Goal: Transaction & Acquisition: Complete application form

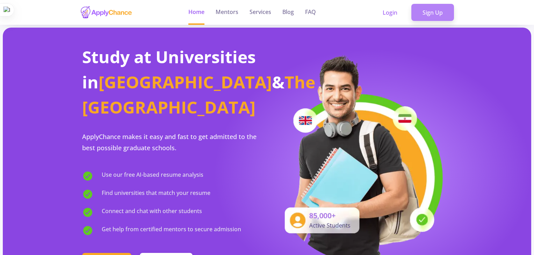
click at [429, 14] on link "Sign Up" at bounding box center [432, 12] width 43 height 17
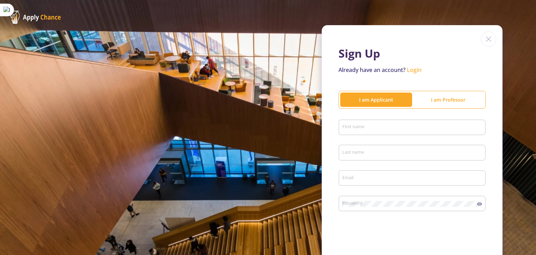
click at [426, 103] on div "I am Professor" at bounding box center [448, 100] width 72 height 14
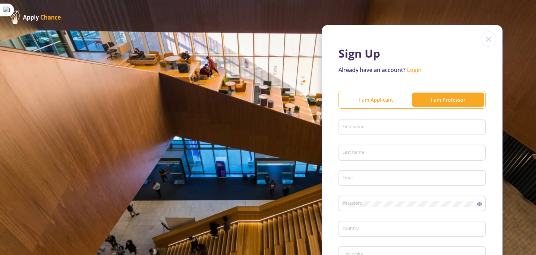
click at [386, 97] on div "I am Applicant" at bounding box center [377, 99] width 72 height 7
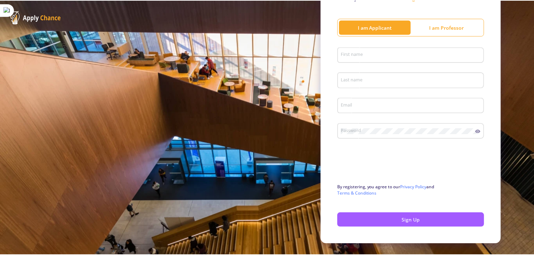
scroll to position [87, 0]
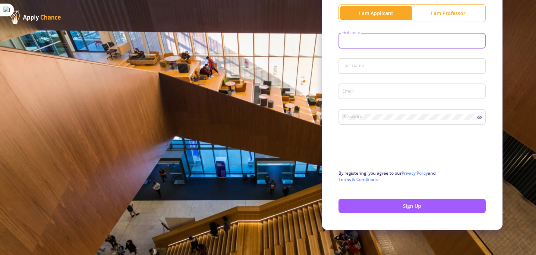
click at [394, 43] on input "First name" at bounding box center [413, 41] width 142 height 6
type input "PARSA"
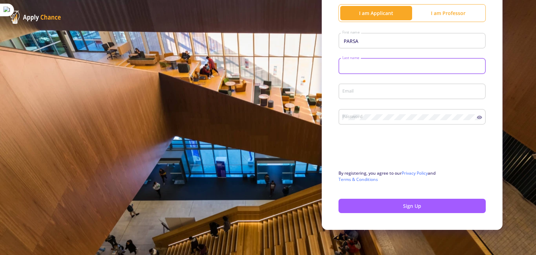
click at [375, 66] on input "Last name" at bounding box center [413, 66] width 142 height 6
type input "TABESHI"
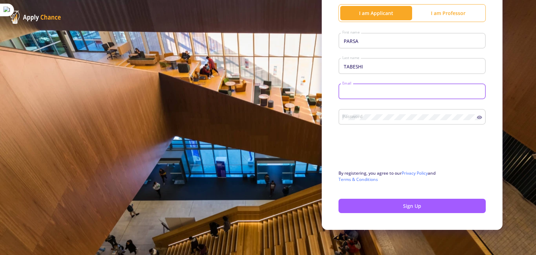
click at [359, 92] on input "Email" at bounding box center [413, 92] width 142 height 6
click at [339, 199] on button "Sign Up" at bounding box center [412, 206] width 147 height 14
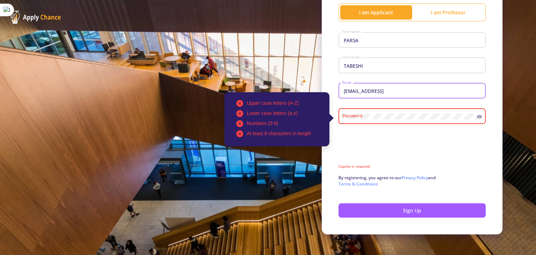
type input "[EMAIL_ADDRESS]"
click at [368, 120] on div "Upper case letters (A-Z) Lower case letters (a-z) Numbers (0-9) At least 8 char…" at bounding box center [409, 115] width 135 height 18
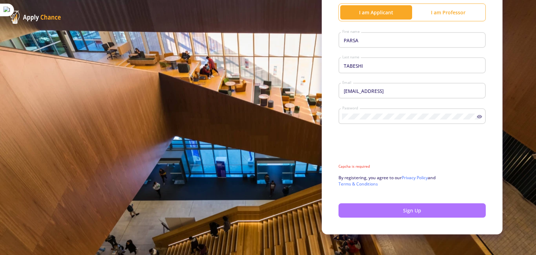
click at [389, 213] on button "Sign Up" at bounding box center [412, 210] width 147 height 14
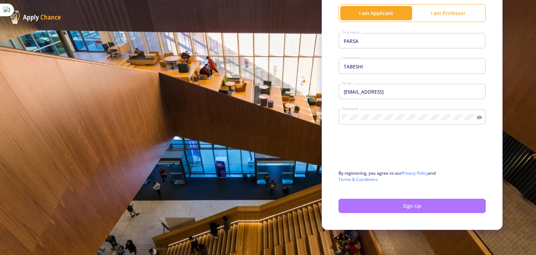
click at [393, 205] on button "Sign Up" at bounding box center [412, 206] width 147 height 14
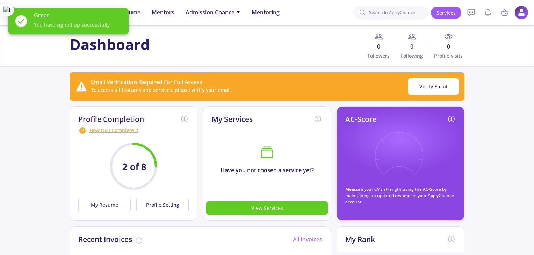
click at [218, 71] on div "Email Verification Required For Full Access To access all features and services…" at bounding box center [267, 87] width 400 height 34
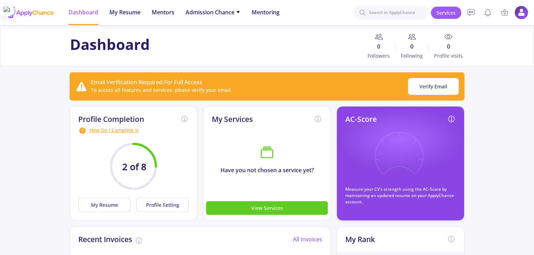
click at [132, 10] on span "My Resume" at bounding box center [124, 12] width 31 height 8
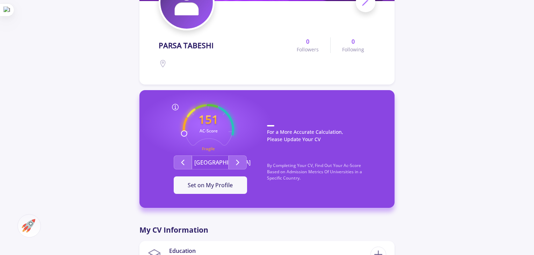
scroll to position [105, 0]
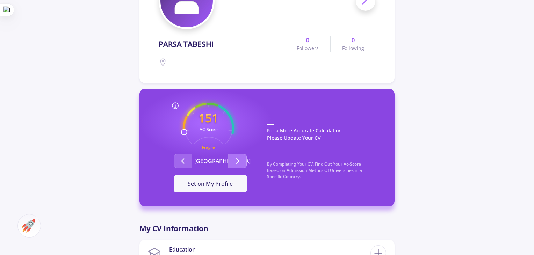
click at [237, 164] on icon "Second group" at bounding box center [237, 161] width 8 height 8
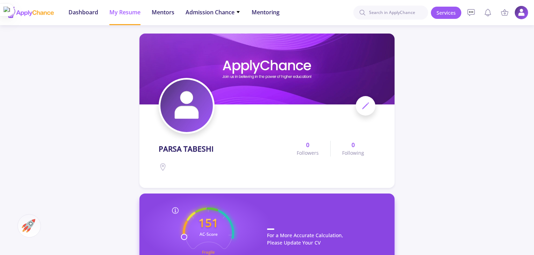
click at [361, 105] on icon at bounding box center [365, 106] width 8 height 8
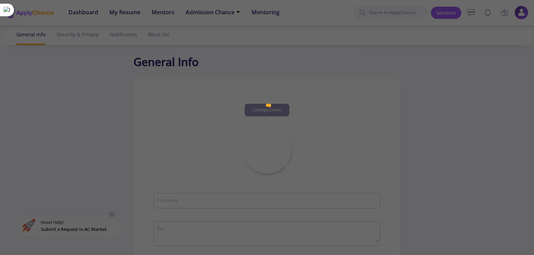
type input "PARSA TABESHI"
type input "PARSATABESHI"
type input "[EMAIL_ADDRESS]"
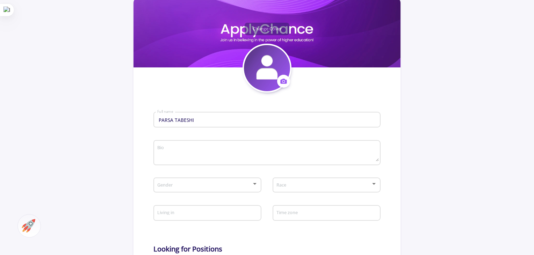
scroll to position [106, 0]
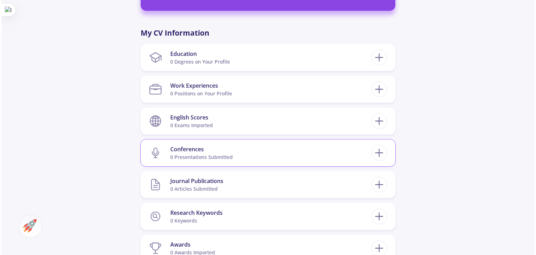
scroll to position [294, 0]
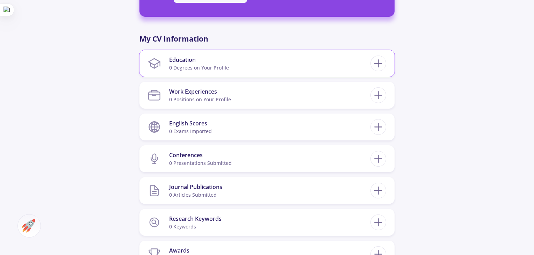
click at [224, 61] on div "Education" at bounding box center [199, 60] width 60 height 8
click at [377, 64] on icon at bounding box center [378, 63] width 13 height 13
checkbox input "false"
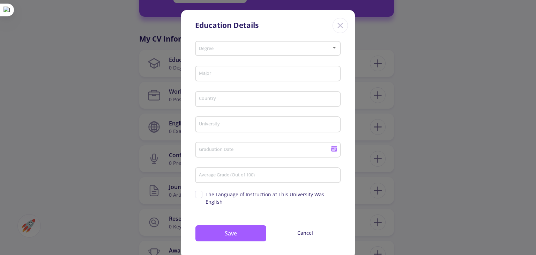
click at [232, 52] on div "Degree" at bounding box center [268, 46] width 139 height 17
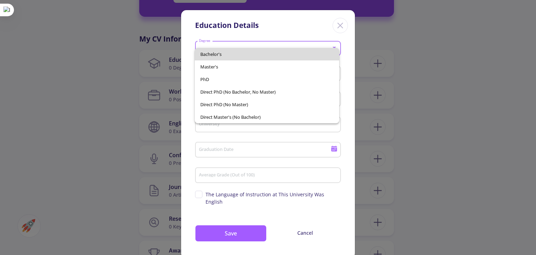
click at [219, 57] on span "Bachelor's" at bounding box center [266, 54] width 133 height 13
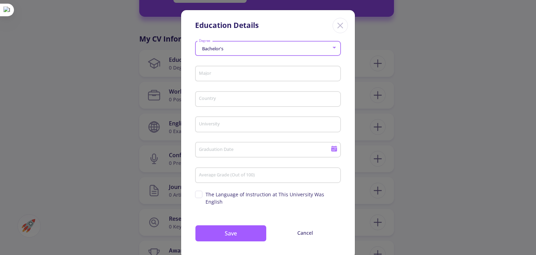
click at [214, 76] on input "Major" at bounding box center [269, 74] width 141 height 6
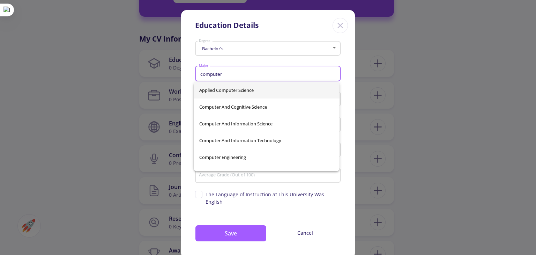
type input "computer"
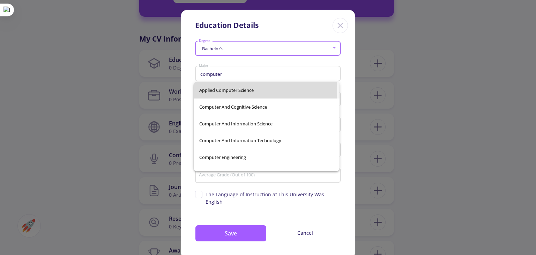
click at [220, 91] on div "Applied Computer Science Computer And Cognitive Science Computer and Informatio…" at bounding box center [267, 126] width 146 height 89
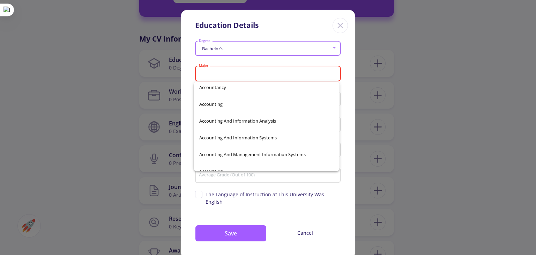
scroll to position [0, 0]
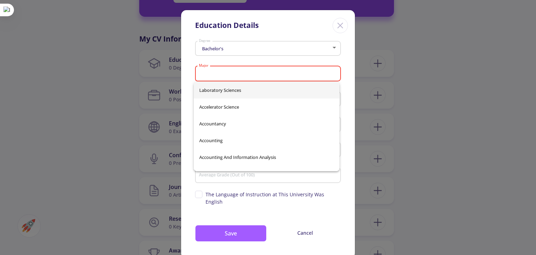
click at [225, 76] on input "Major" at bounding box center [269, 74] width 141 height 6
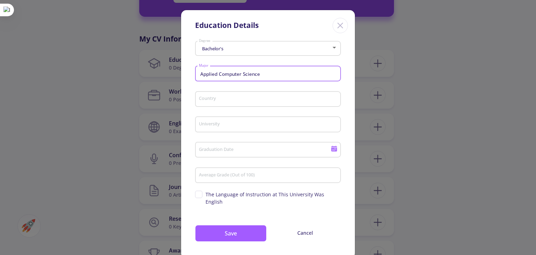
type input "Applied Computer Science"
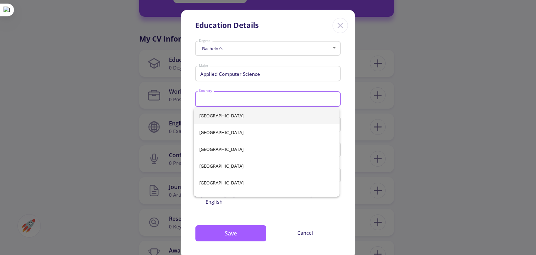
click at [229, 98] on input "Country" at bounding box center [269, 99] width 141 height 6
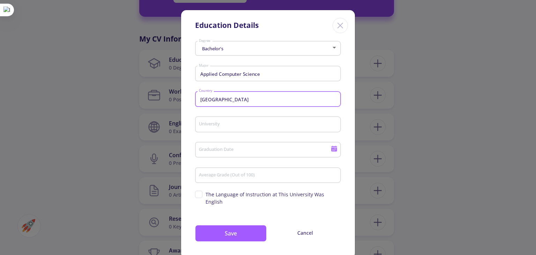
type input "[GEOGRAPHIC_DATA]"
click at [219, 126] on input "University" at bounding box center [269, 125] width 141 height 6
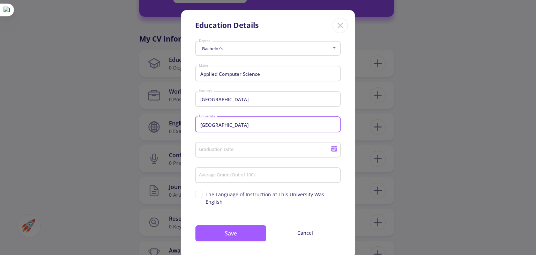
type input "[GEOGRAPHIC_DATA]"
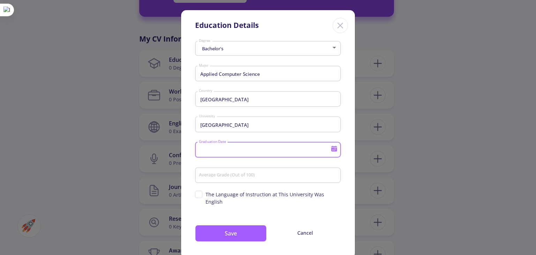
click at [215, 151] on input "Graduation Date" at bounding box center [266, 150] width 134 height 6
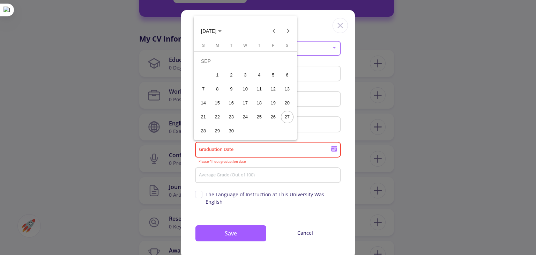
click at [223, 36] on button "[DATE]" at bounding box center [212, 31] width 32 height 14
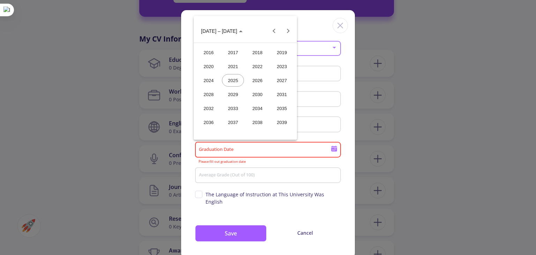
click at [255, 84] on div "2026" at bounding box center [258, 80] width 22 height 13
click at [281, 77] on div "AUG" at bounding box center [282, 80] width 22 height 13
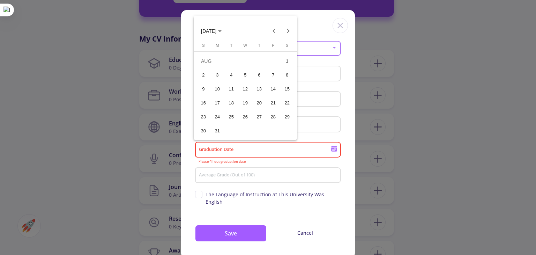
click at [284, 62] on div "1" at bounding box center [287, 61] width 13 height 13
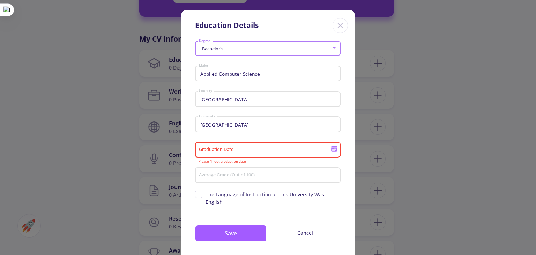
type input "[DATE]"
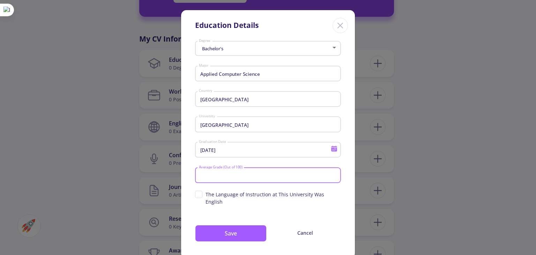
click at [228, 176] on input "Average Grade (Out of 100)" at bounding box center [269, 176] width 141 height 6
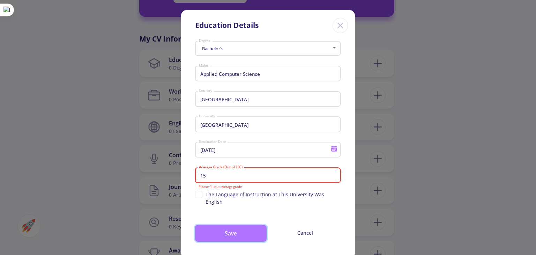
click at [223, 229] on button "Save" at bounding box center [231, 233] width 72 height 17
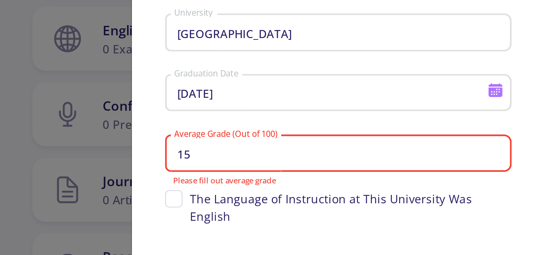
scroll to position [294, 0]
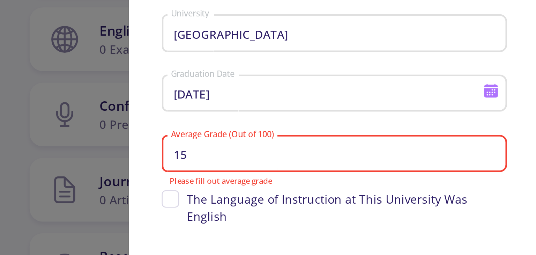
drag, startPoint x: 222, startPoint y: 167, endPoint x: 205, endPoint y: 167, distance: 17.5
click at [205, 167] on div "15 Average Grade (Out of 100)" at bounding box center [268, 174] width 139 height 18
drag, startPoint x: 194, startPoint y: 164, endPoint x: 242, endPoint y: 188, distance: 53.6
click at [242, 188] on form "Bachelor's Degree Applied Computer Science Major [GEOGRAPHIC_DATA] Country [GEO…" at bounding box center [268, 123] width 146 height 170
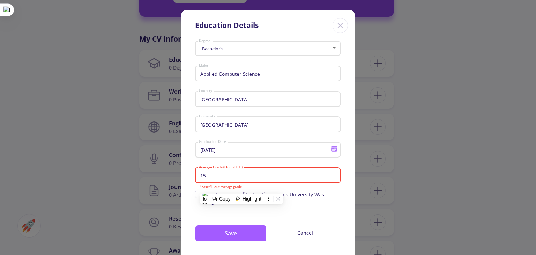
click at [237, 176] on input "15" at bounding box center [269, 176] width 141 height 6
type input "1"
type input "150"
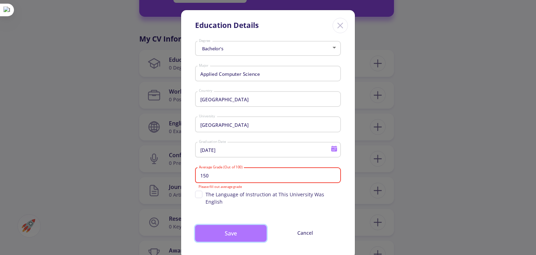
click at [241, 225] on button "Save" at bounding box center [231, 233] width 72 height 17
click at [235, 172] on div "150 Average Grade (Out of 100)" at bounding box center [268, 174] width 139 height 18
type input "1"
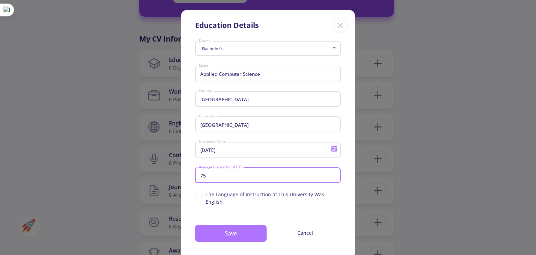
type input "75"
click at [237, 231] on button "Save" at bounding box center [231, 233] width 72 height 17
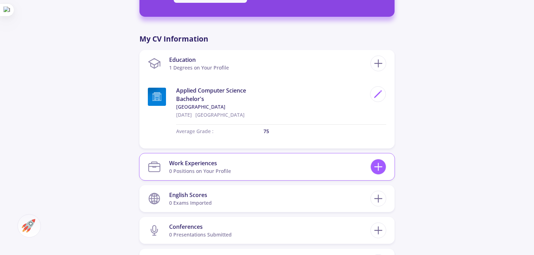
click at [380, 167] on icon at bounding box center [378, 166] width 13 height 13
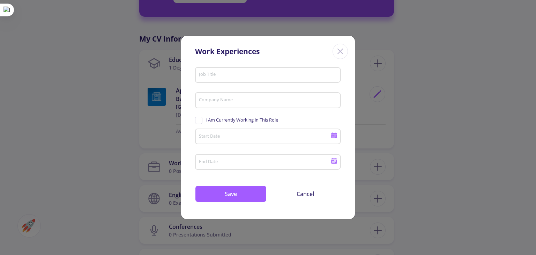
click at [340, 46] on icon "Close" at bounding box center [340, 51] width 11 height 11
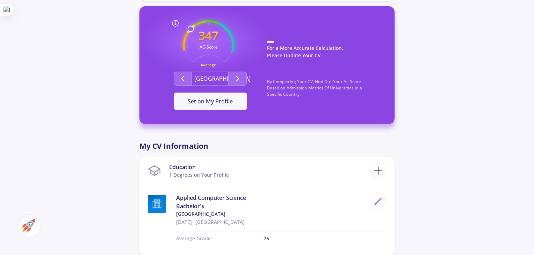
scroll to position [225, 0]
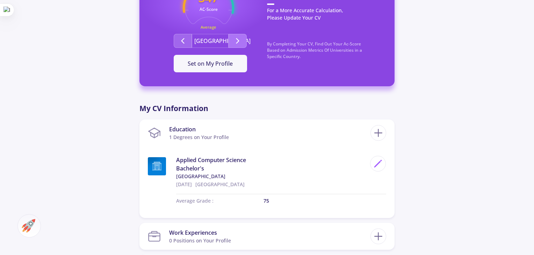
click at [241, 44] on icon "Second group" at bounding box center [237, 41] width 8 height 8
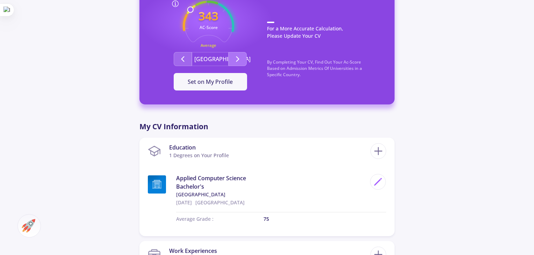
scroll to position [201, 0]
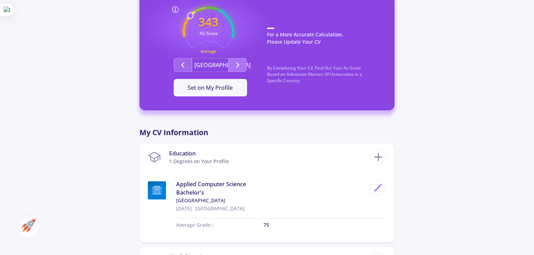
click at [242, 66] on button "Second group" at bounding box center [237, 65] width 18 height 14
click at [206, 69] on button "[GEOGRAPHIC_DATA]" at bounding box center [210, 65] width 37 height 14
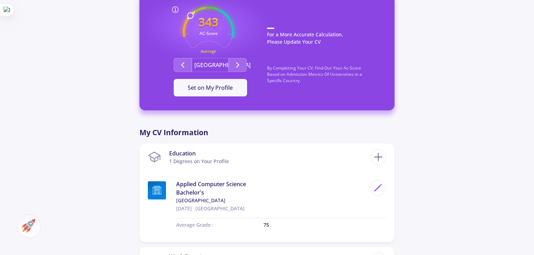
click at [210, 66] on button "[GEOGRAPHIC_DATA]" at bounding box center [210, 65] width 37 height 14
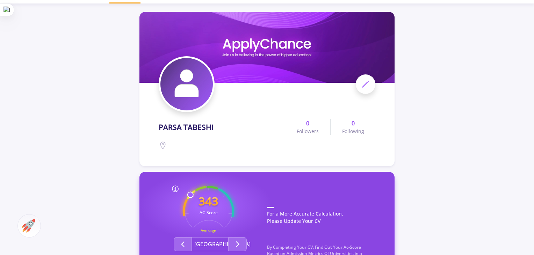
scroll to position [0, 0]
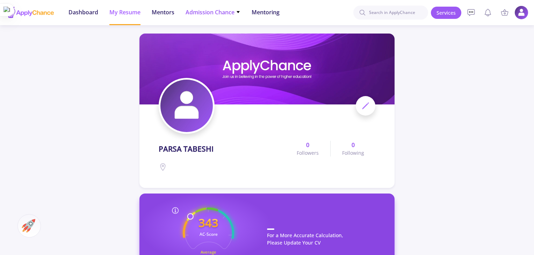
click at [211, 16] on span "Admission Chance" at bounding box center [212, 12] width 55 height 8
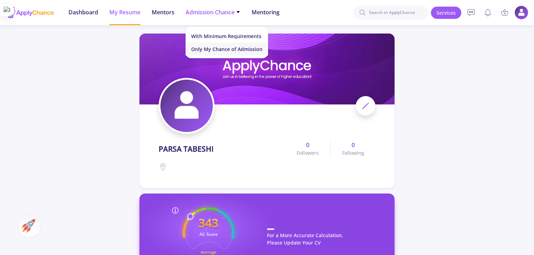
click at [222, 49] on link "Only My Chance of Admission" at bounding box center [226, 49] width 82 height 13
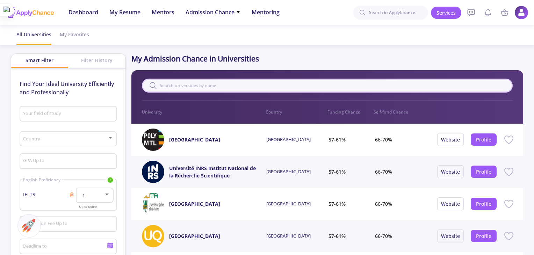
click at [292, 85] on input "text" at bounding box center [327, 86] width 371 height 14
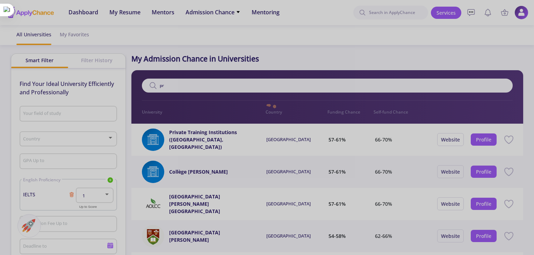
type input "p"
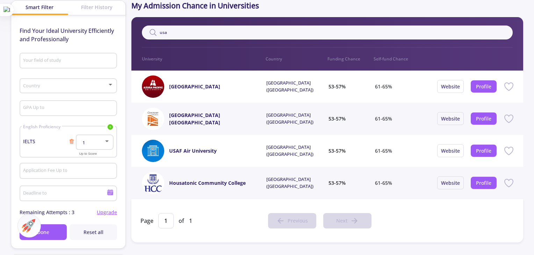
scroll to position [54, 0]
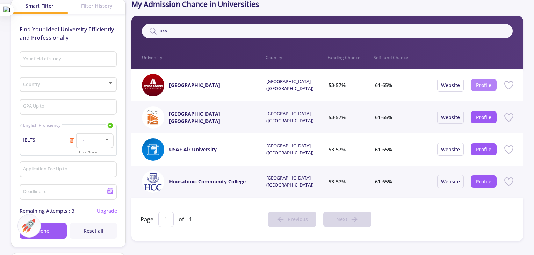
type input "usa"
click at [474, 84] on button "Profile" at bounding box center [483, 85] width 26 height 12
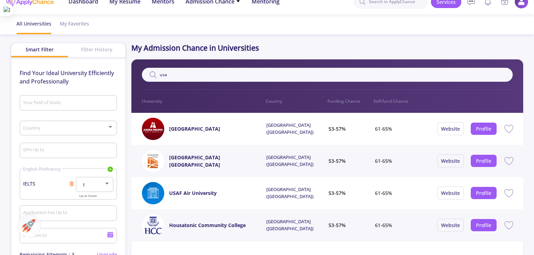
scroll to position [0, 0]
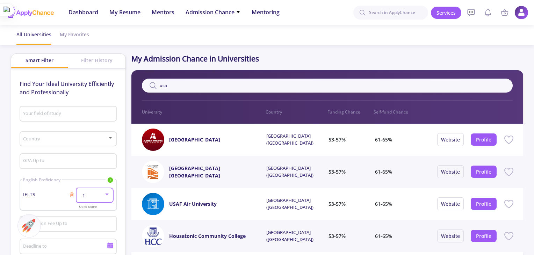
click at [105, 196] on div at bounding box center [107, 194] width 6 height 6
click at [94, 186] on span "4" at bounding box center [95, 190] width 25 height 13
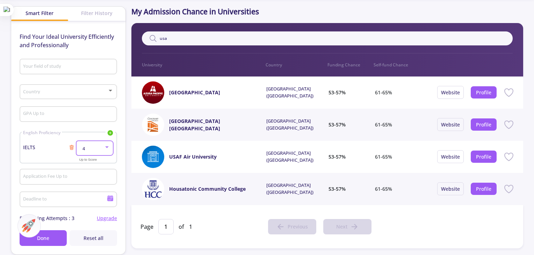
scroll to position [71, 0]
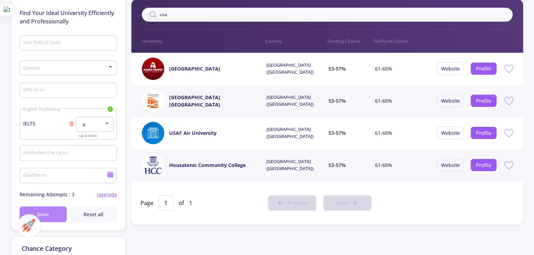
click at [51, 215] on button "Done" at bounding box center [43, 214] width 47 height 16
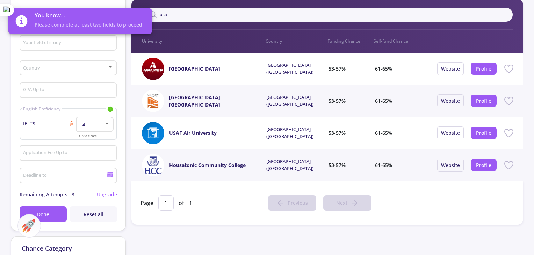
click at [74, 38] on div "You know... Please complete at least two fields to proceed" at bounding box center [80, 21] width 160 height 42
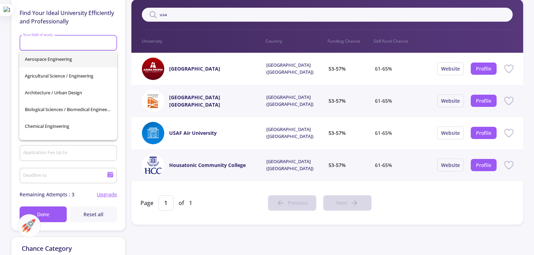
click at [73, 45] on input "Your field of study" at bounding box center [69, 43] width 93 height 6
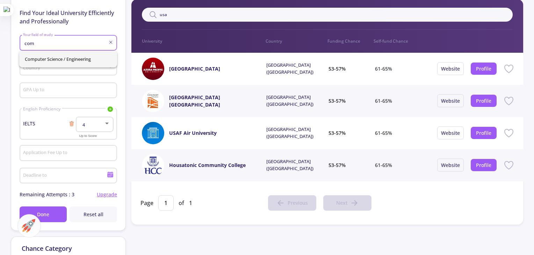
type input "com"
click at [67, 63] on div "Computer Science / Engineering" at bounding box center [68, 59] width 98 height 17
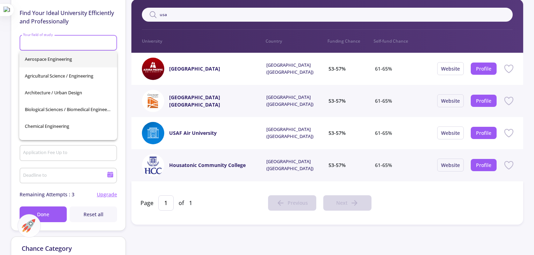
click at [69, 45] on input "Your field of study" at bounding box center [69, 43] width 93 height 6
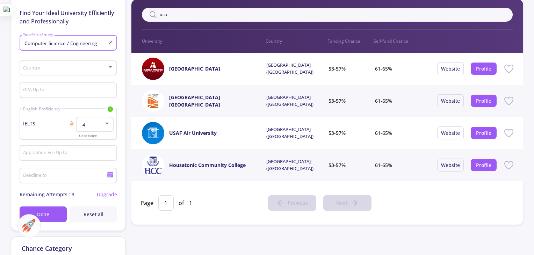
type input "Computer Science / Engineering"
click at [70, 63] on div "Country" at bounding box center [68, 66] width 91 height 17
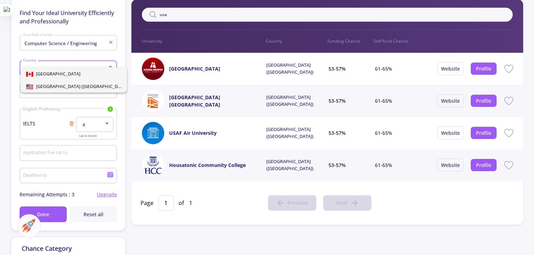
click at [71, 84] on span "[GEOGRAPHIC_DATA] ([GEOGRAPHIC_DATA])" at bounding box center [80, 86] width 95 height 6
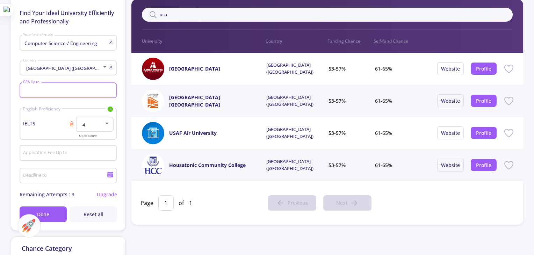
click at [72, 88] on input "GPA Up to" at bounding box center [69, 91] width 93 height 6
type input "4"
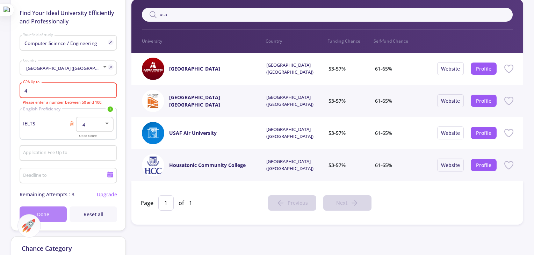
click at [63, 213] on button "Done" at bounding box center [43, 214] width 47 height 16
click at [68, 91] on input "4" at bounding box center [69, 91] width 93 height 6
type input "60"
click at [57, 210] on button "Done" at bounding box center [43, 214] width 47 height 16
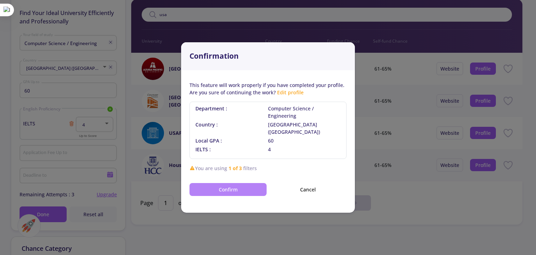
click at [233, 184] on button "Confirm" at bounding box center [228, 189] width 77 height 13
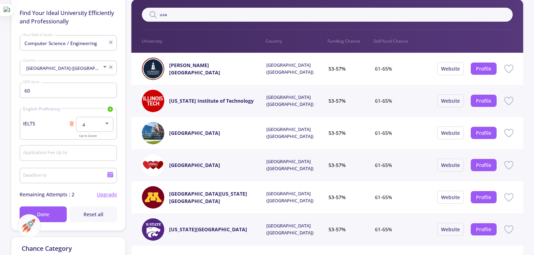
click at [310, 3] on div "usa Filter 0 University Country Funding Chance Self-fund Chance" at bounding box center [327, 25] width 392 height 53
